Goal: Find specific page/section: Find specific page/section

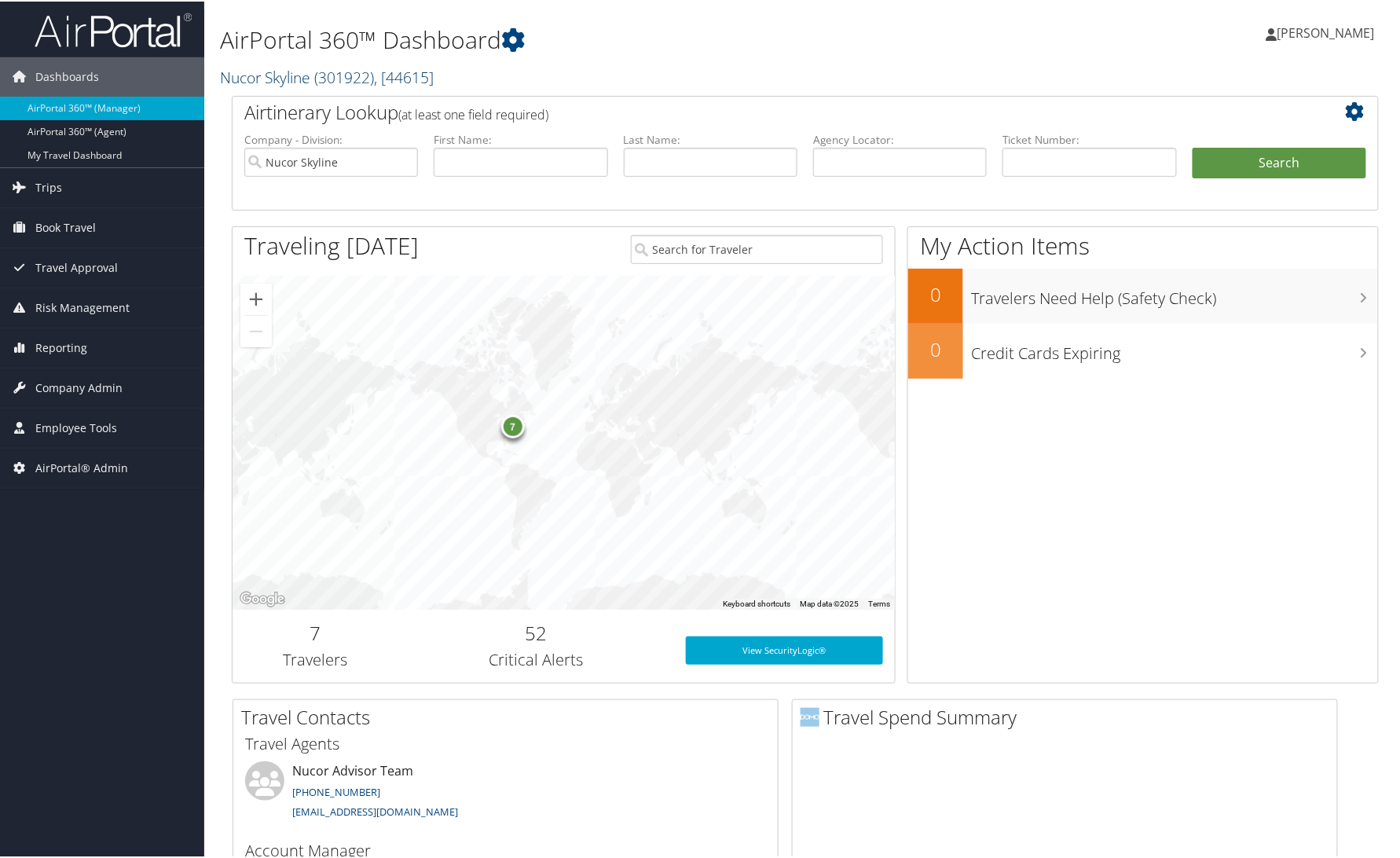
click at [274, 71] on link "Nucor Skyline ( 301922 ) , [ 44615 ]" at bounding box center [327, 76] width 214 height 22
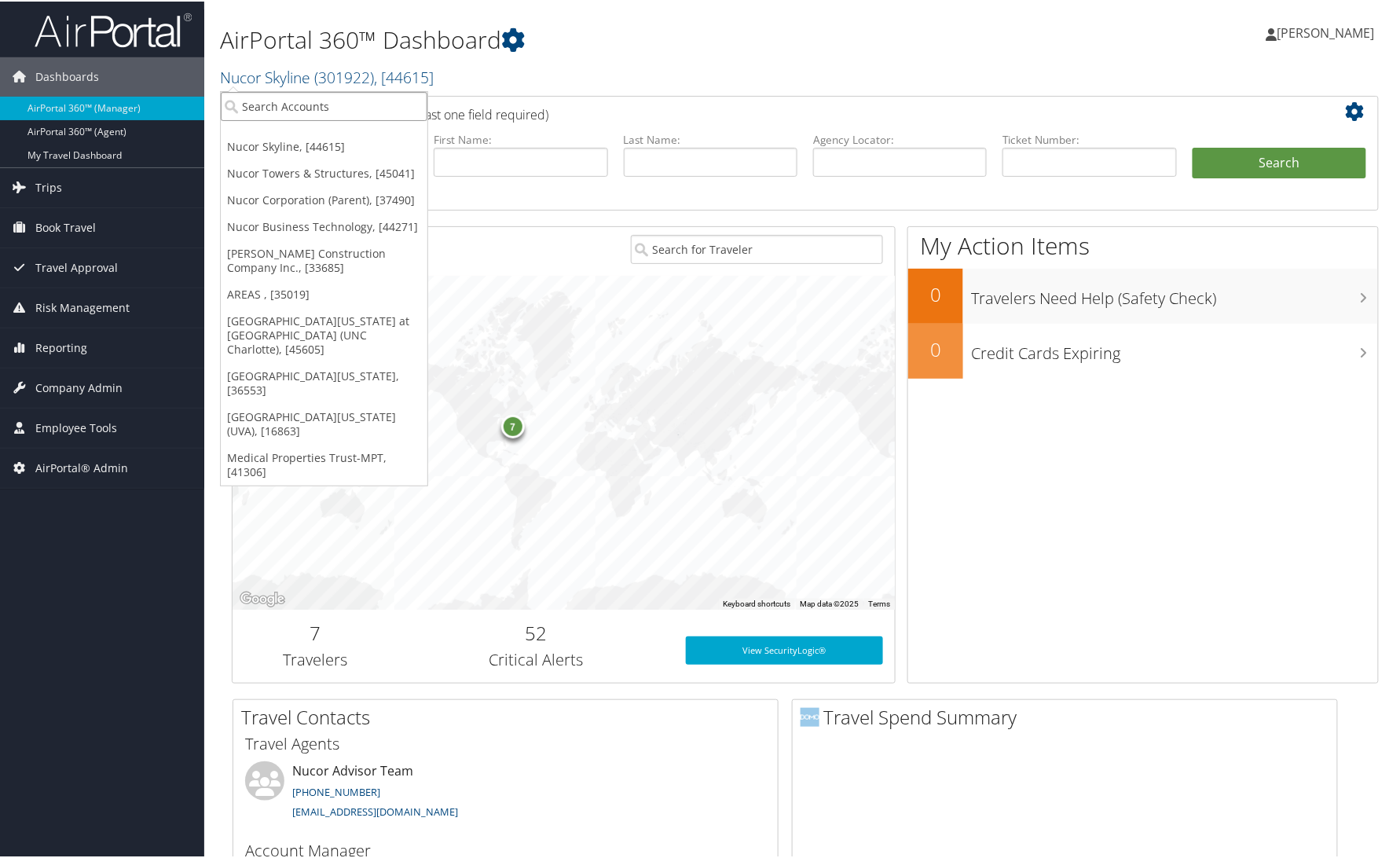
click at [283, 98] on input "search" at bounding box center [324, 105] width 207 height 29
type input "radiance"
click at [243, 125] on div "Radiance Technologies (301046), [30247] Account" at bounding box center [358, 142] width 268 height 37
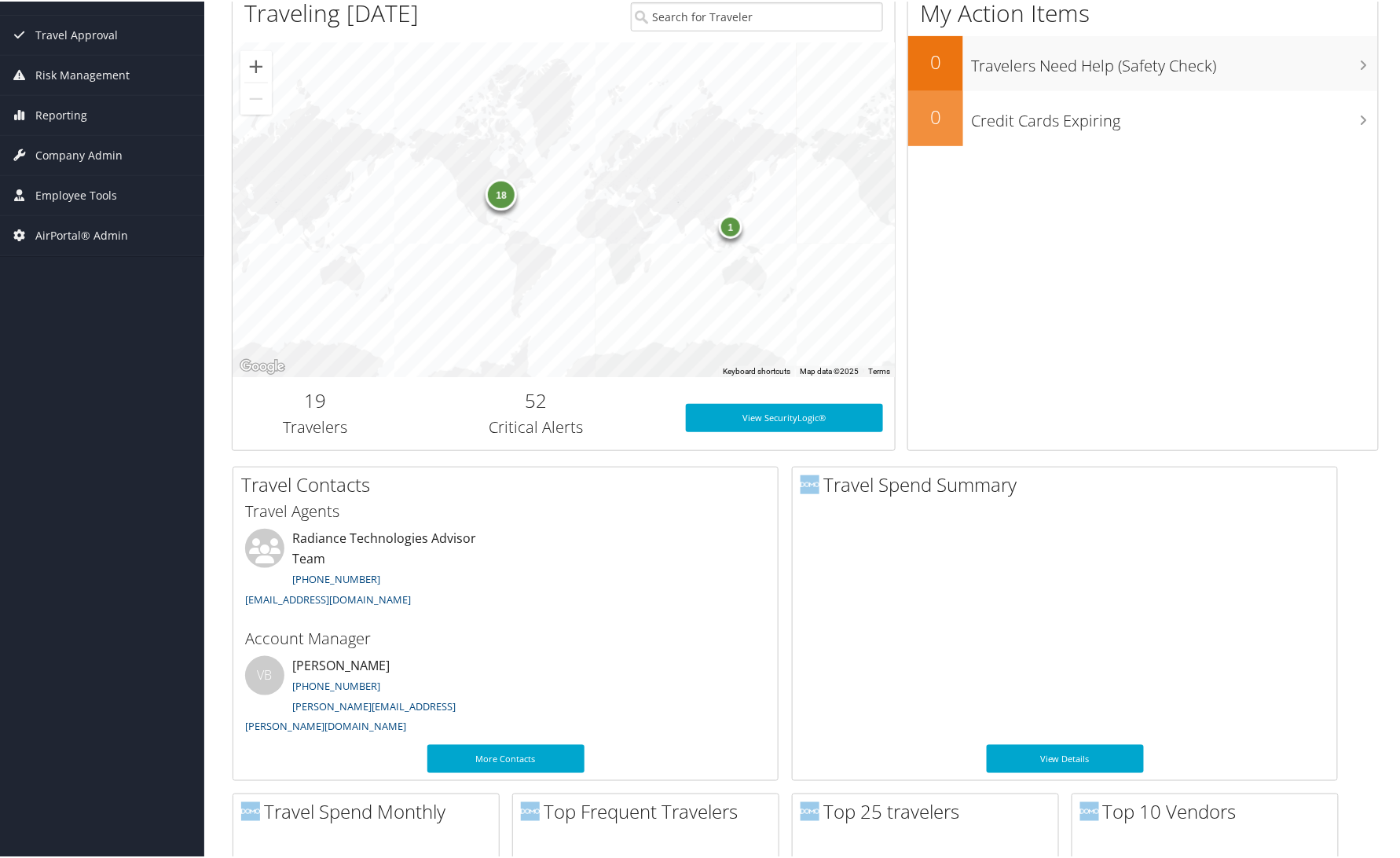
scroll to position [70, 0]
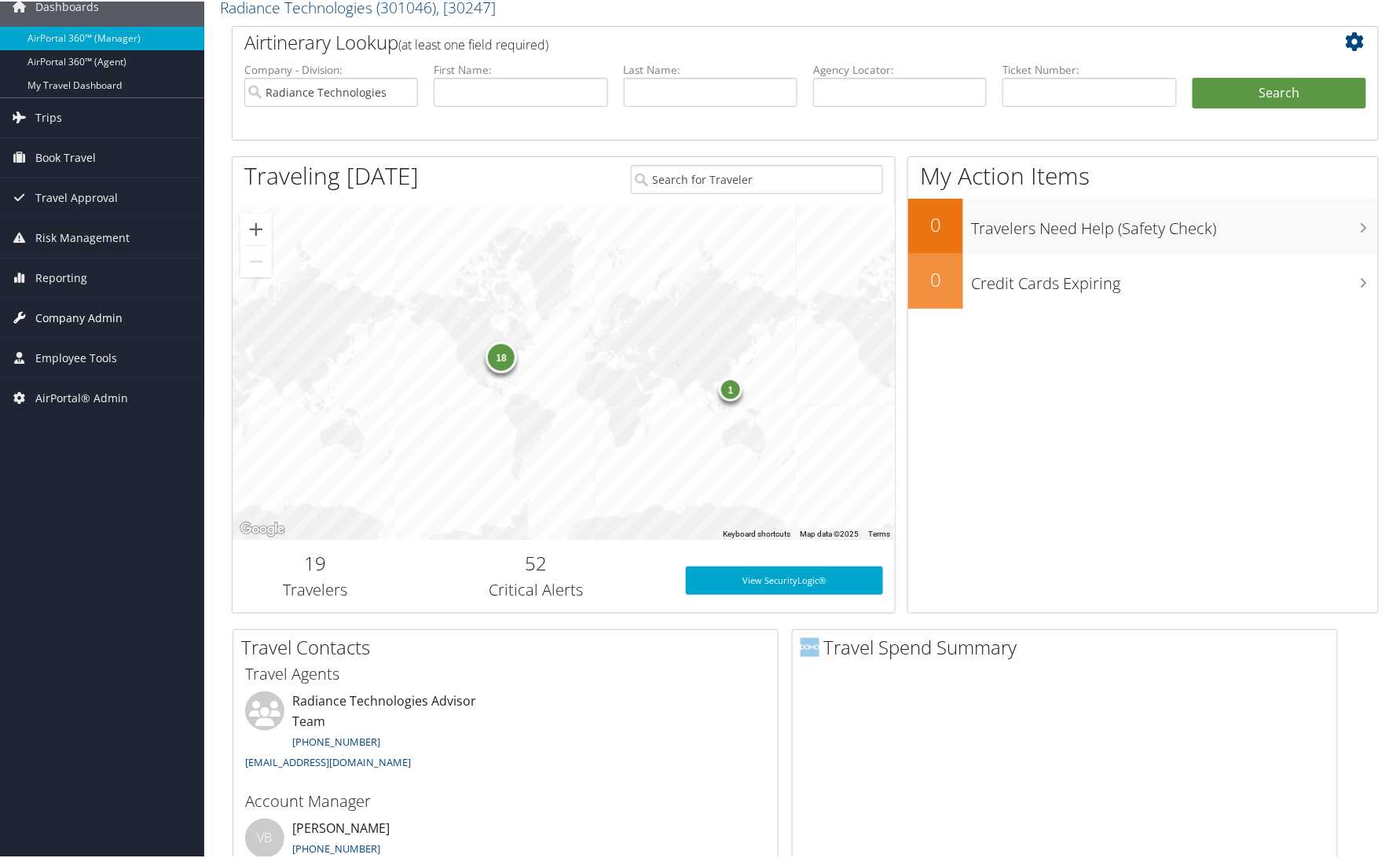
click at [47, 317] on span "Company Admin" at bounding box center [79, 316] width 87 height 39
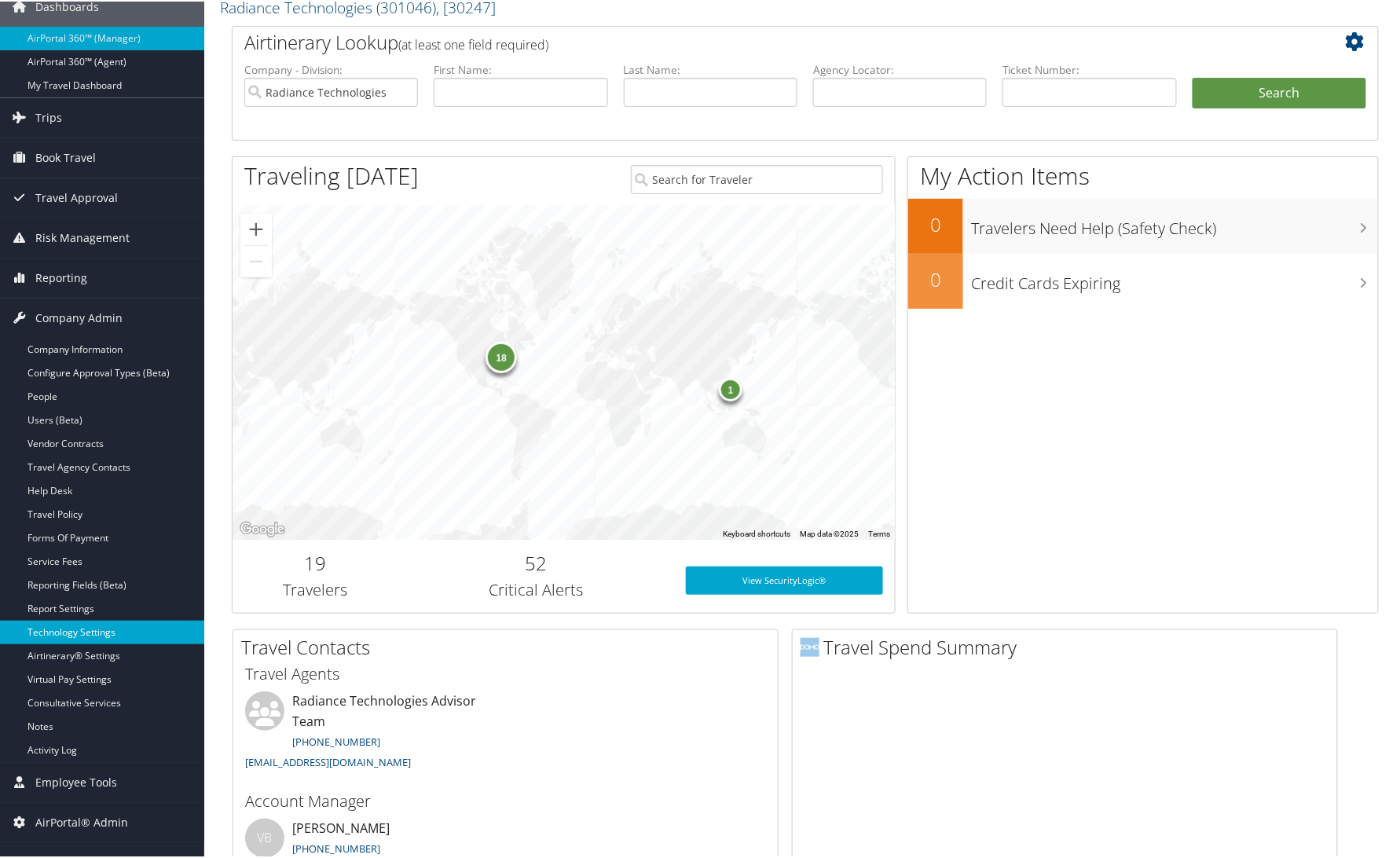
click at [72, 630] on link "Technology Settings" at bounding box center [102, 631] width 204 height 23
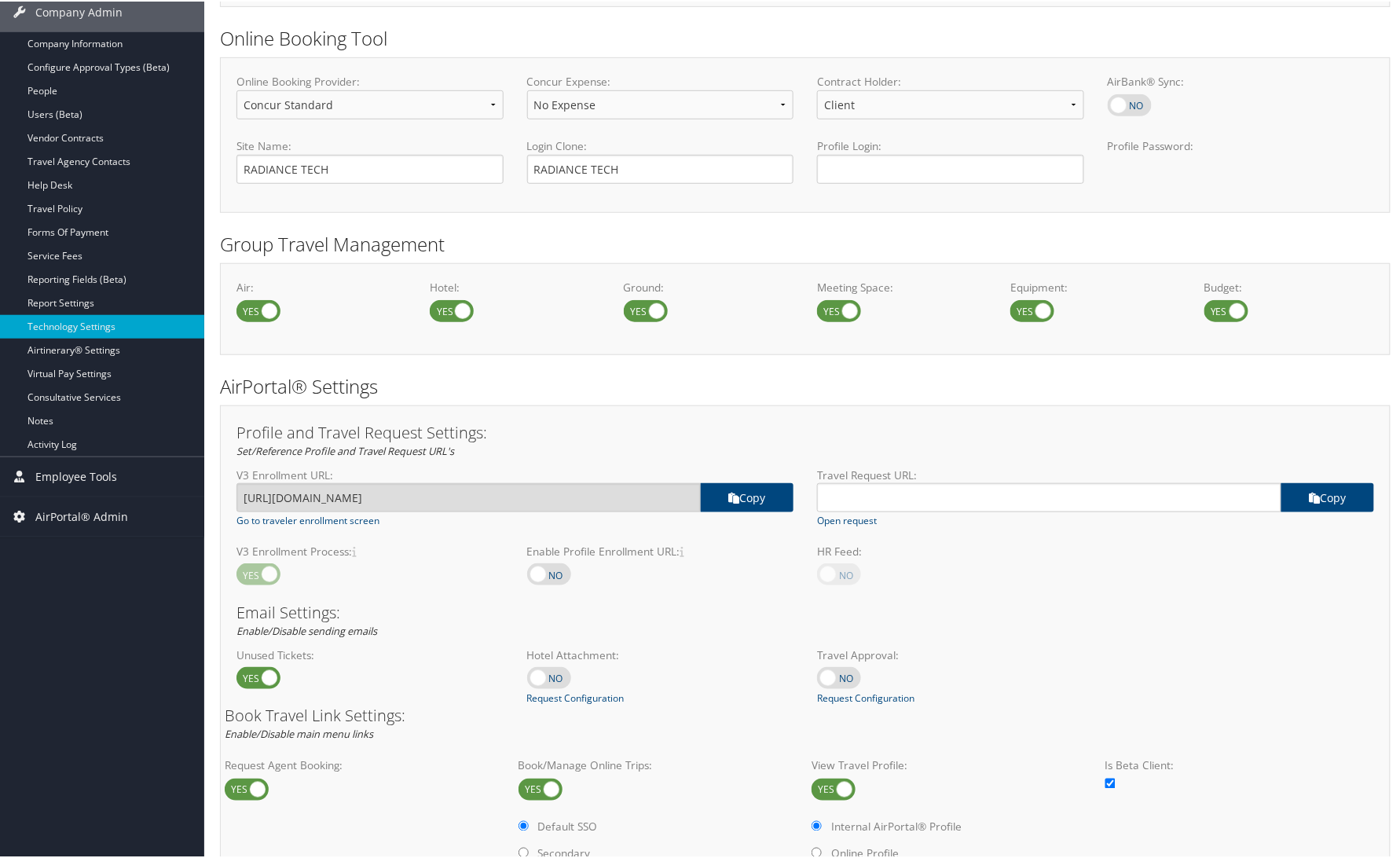
scroll to position [199, 0]
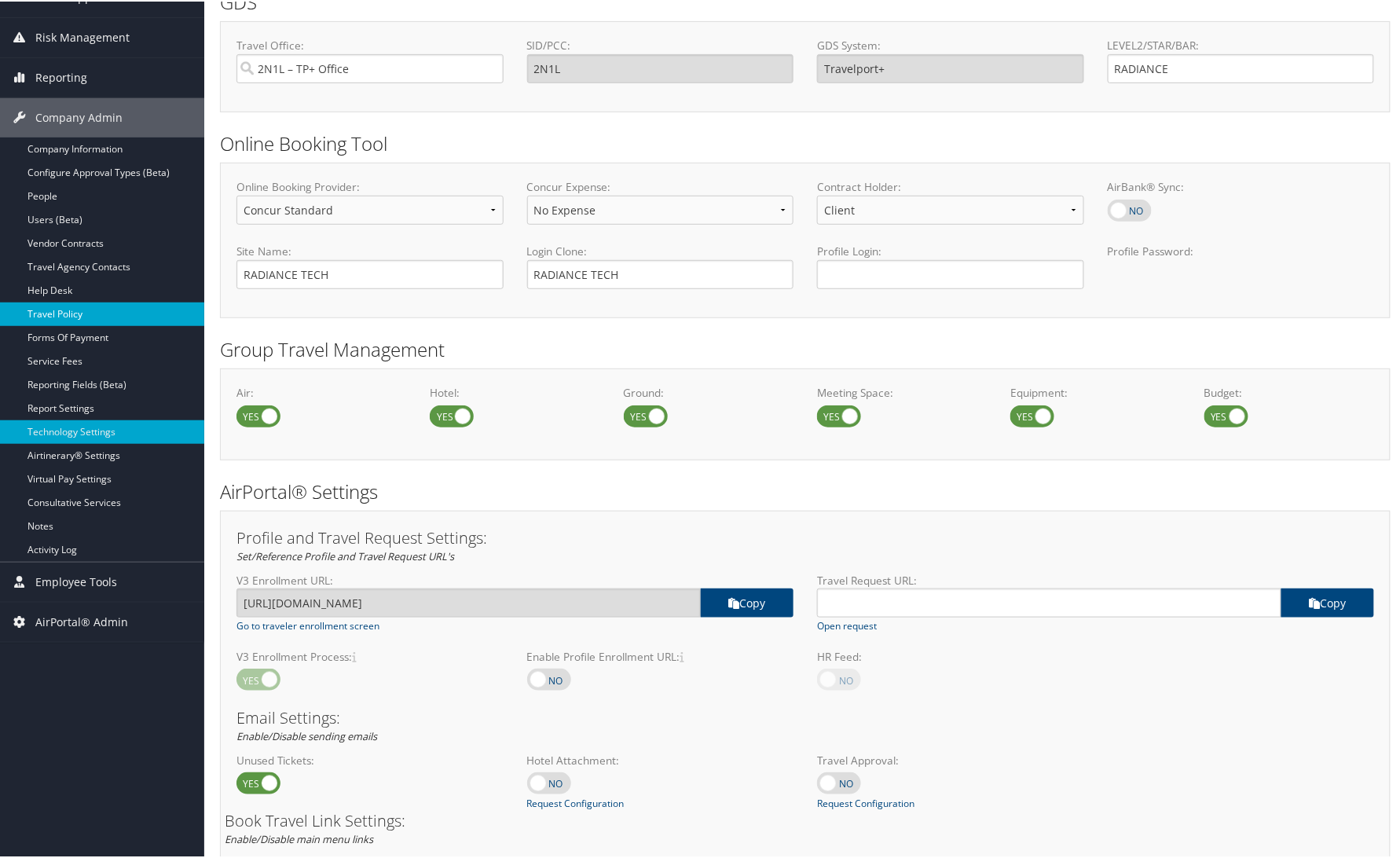
click at [60, 313] on link "Travel Policy" at bounding box center [102, 313] width 204 height 23
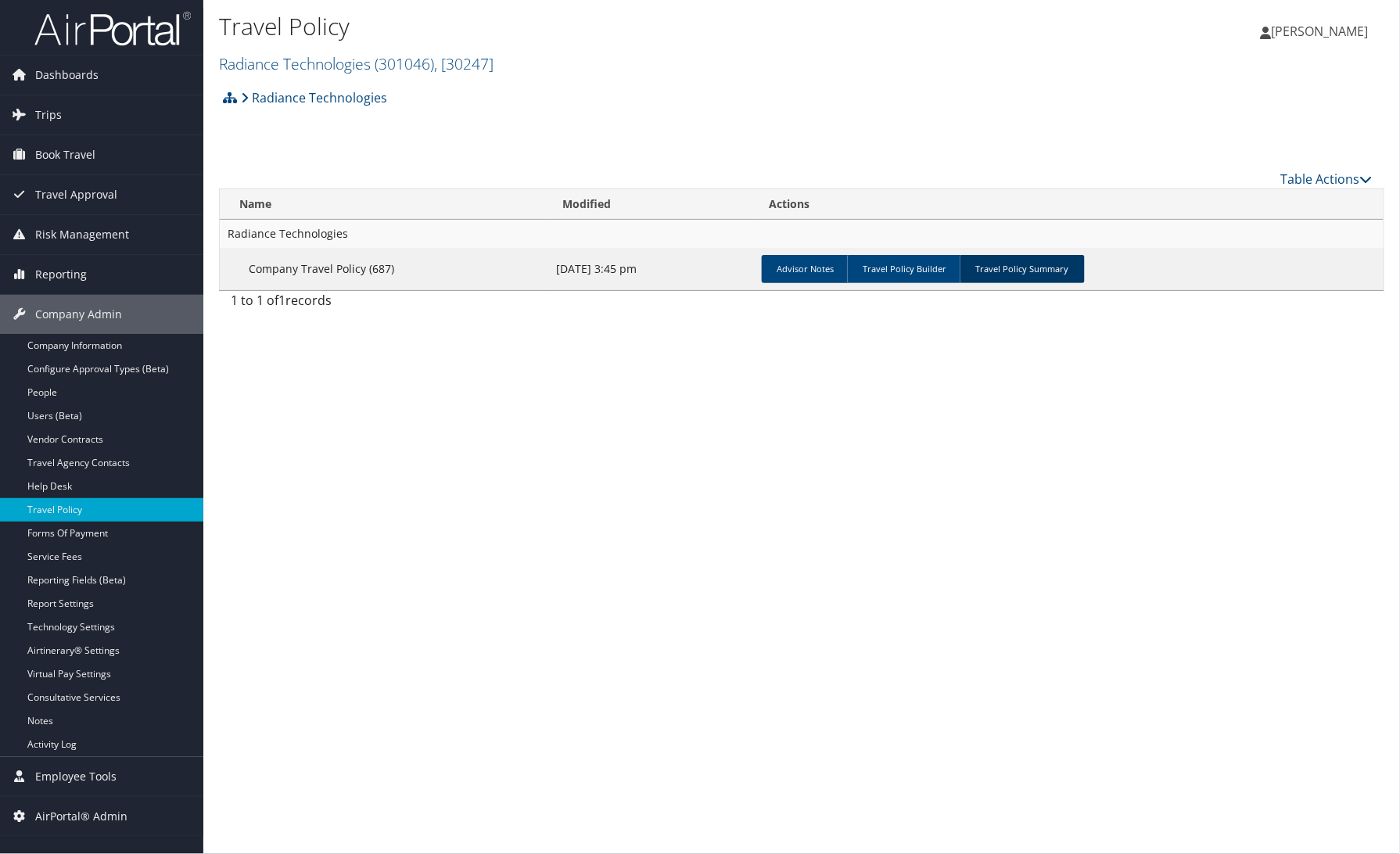
click at [1008, 271] on link "Travel Policy Summary" at bounding box center [1022, 269] width 125 height 28
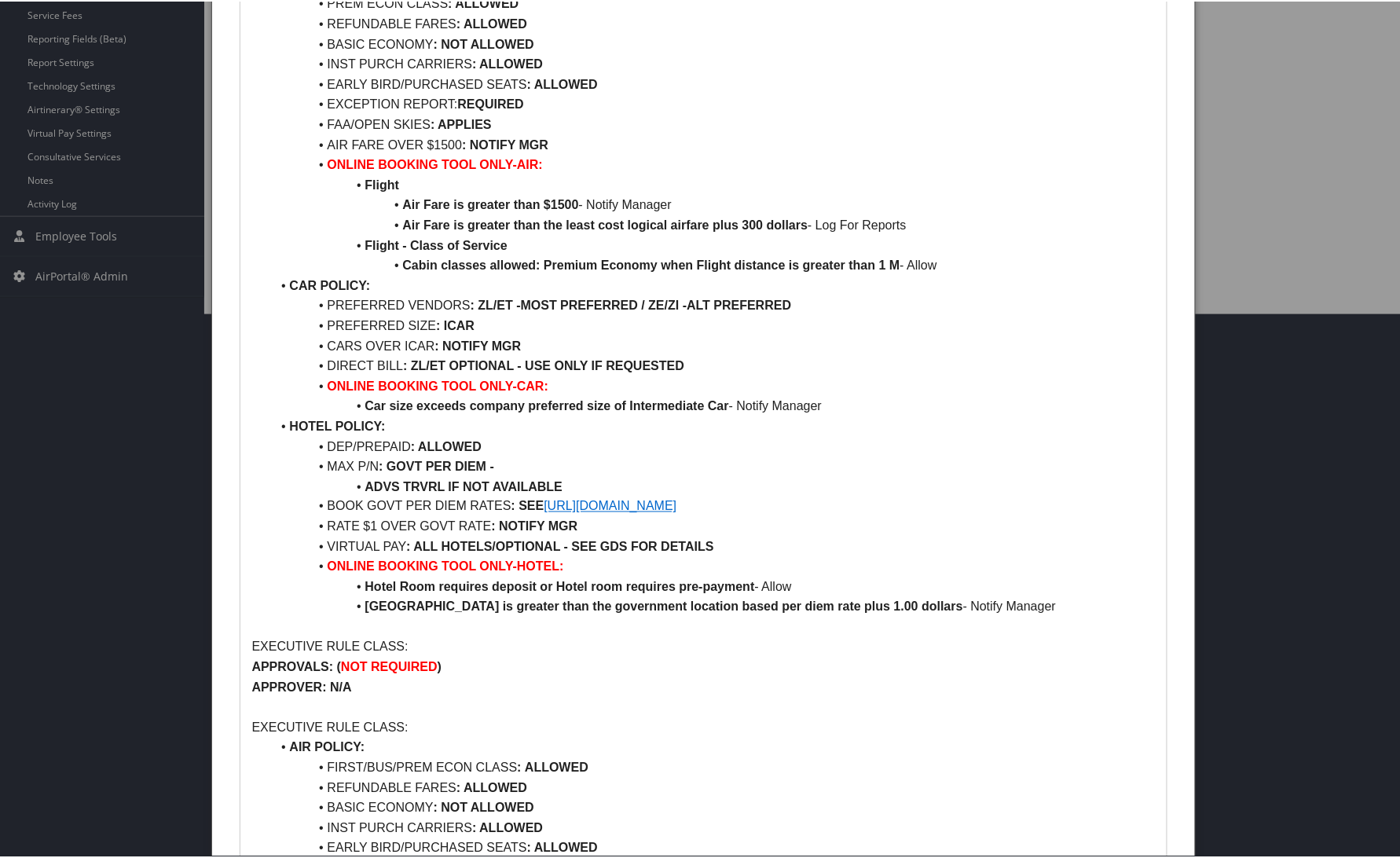
scroll to position [651, 0]
